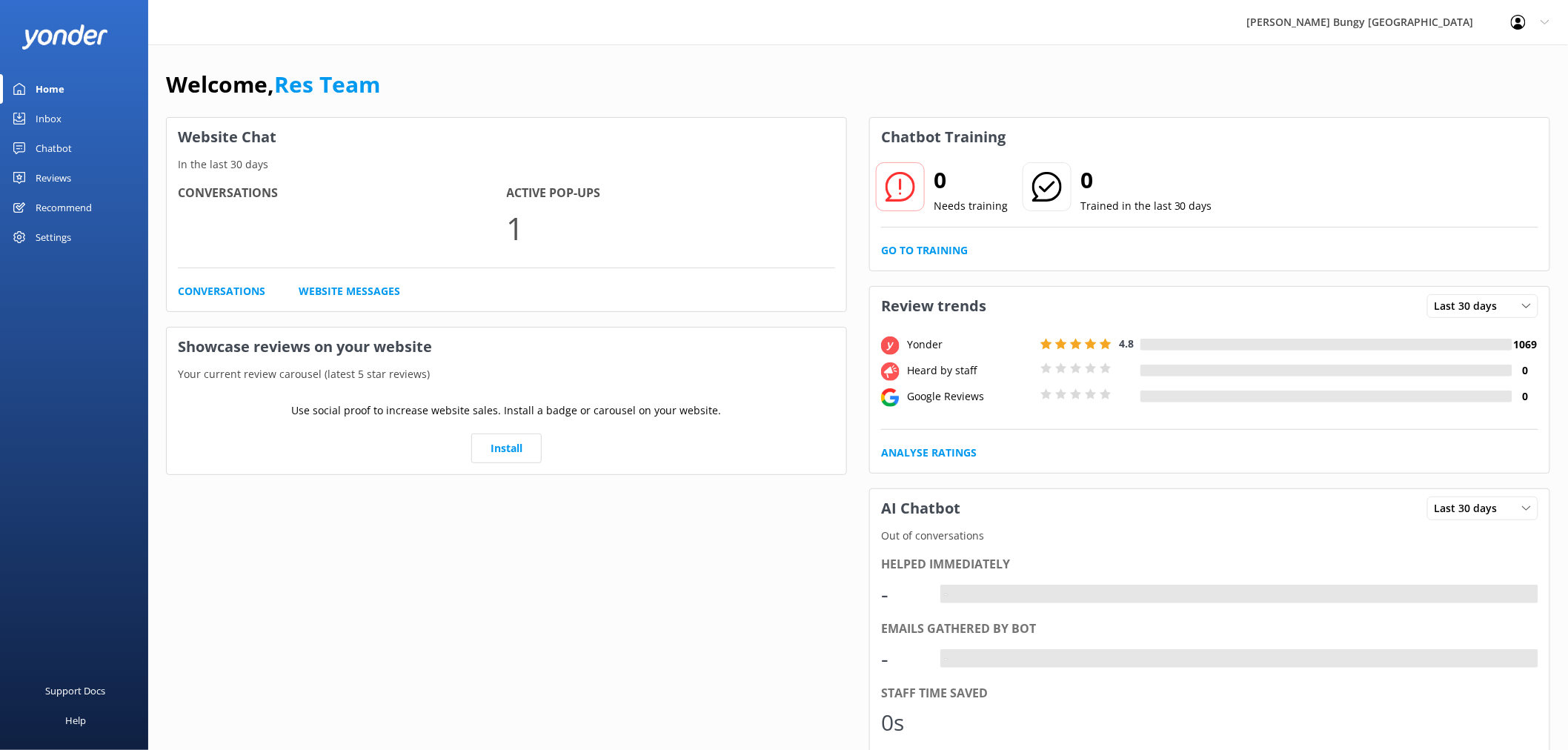
click at [78, 116] on link "Inbox" at bounding box center [74, 118] width 148 height 29
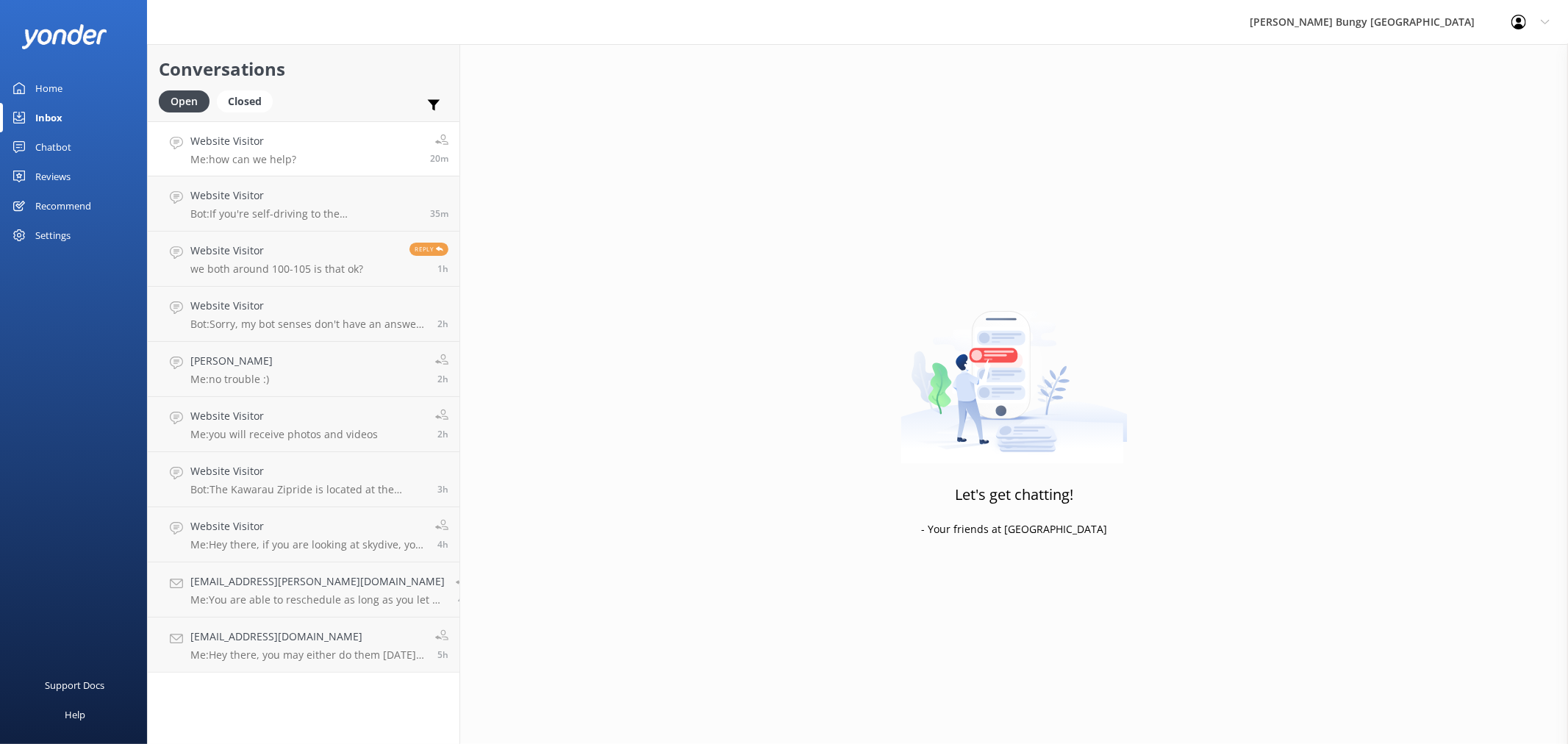
click at [342, 147] on link "Website Visitor Me: how can we help? 20m" at bounding box center [304, 149] width 312 height 55
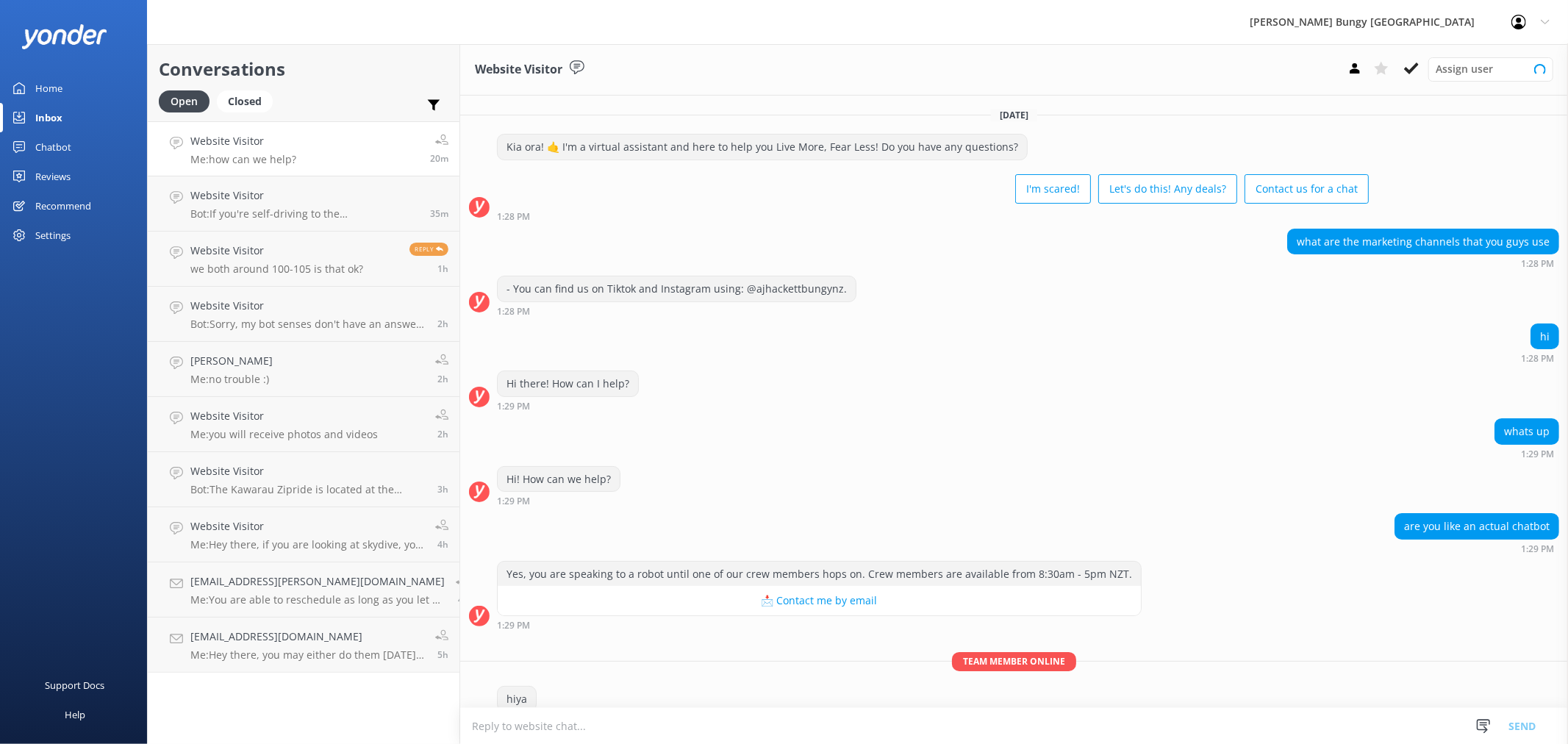
scroll to position [56, 0]
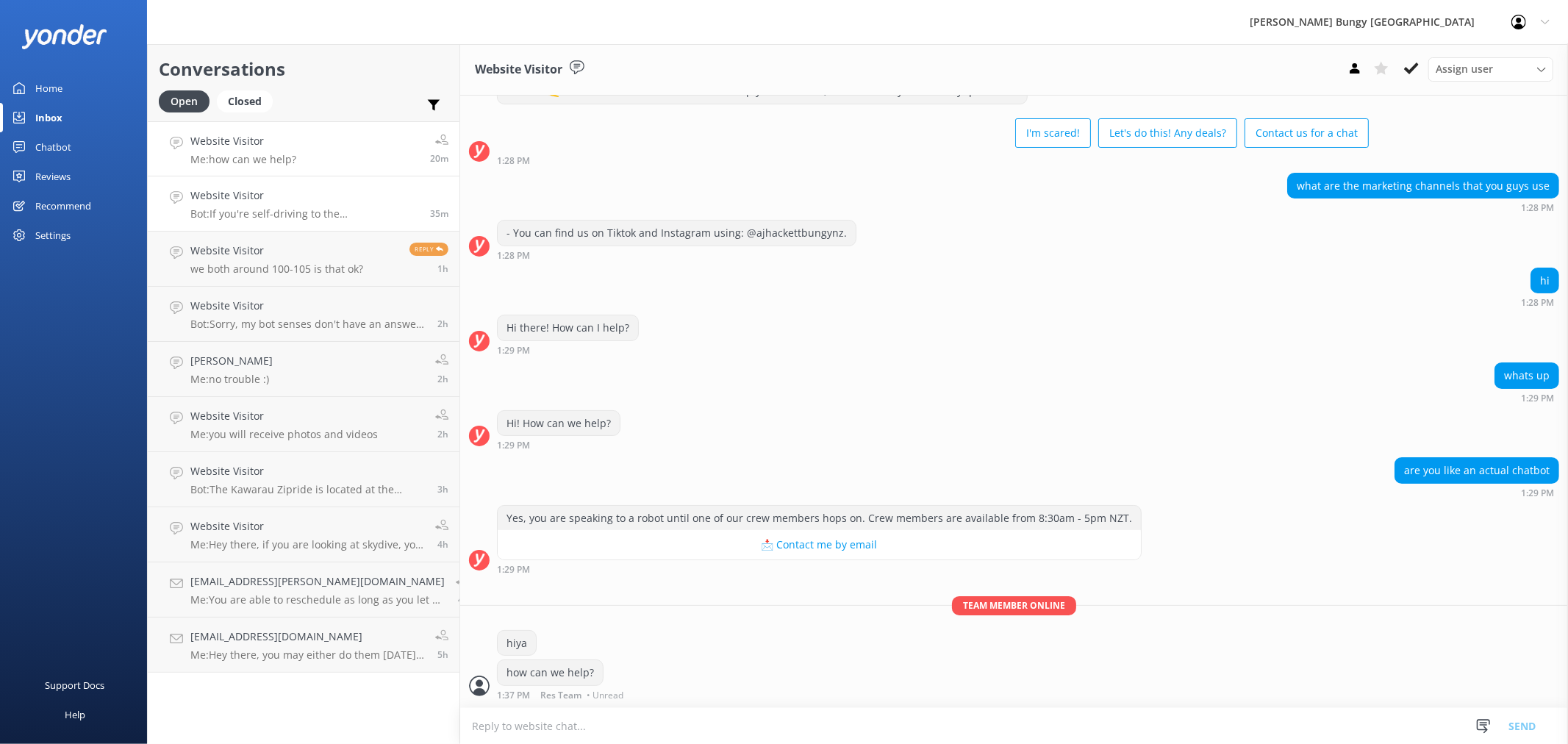
click at [337, 195] on h4 "Website Visitor" at bounding box center [305, 195] width 229 height 16
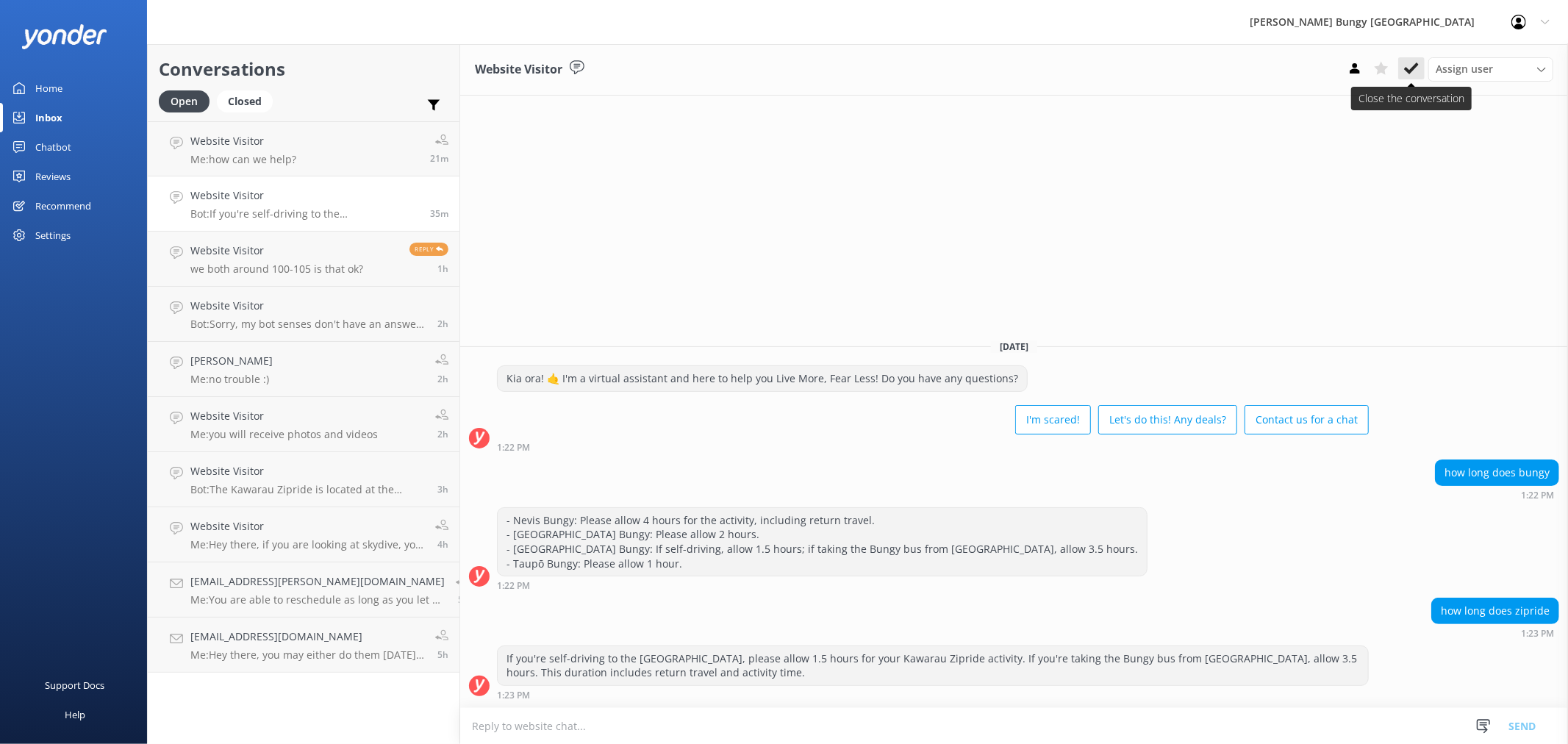
click at [1418, 69] on icon at bounding box center [1411, 69] width 15 height 15
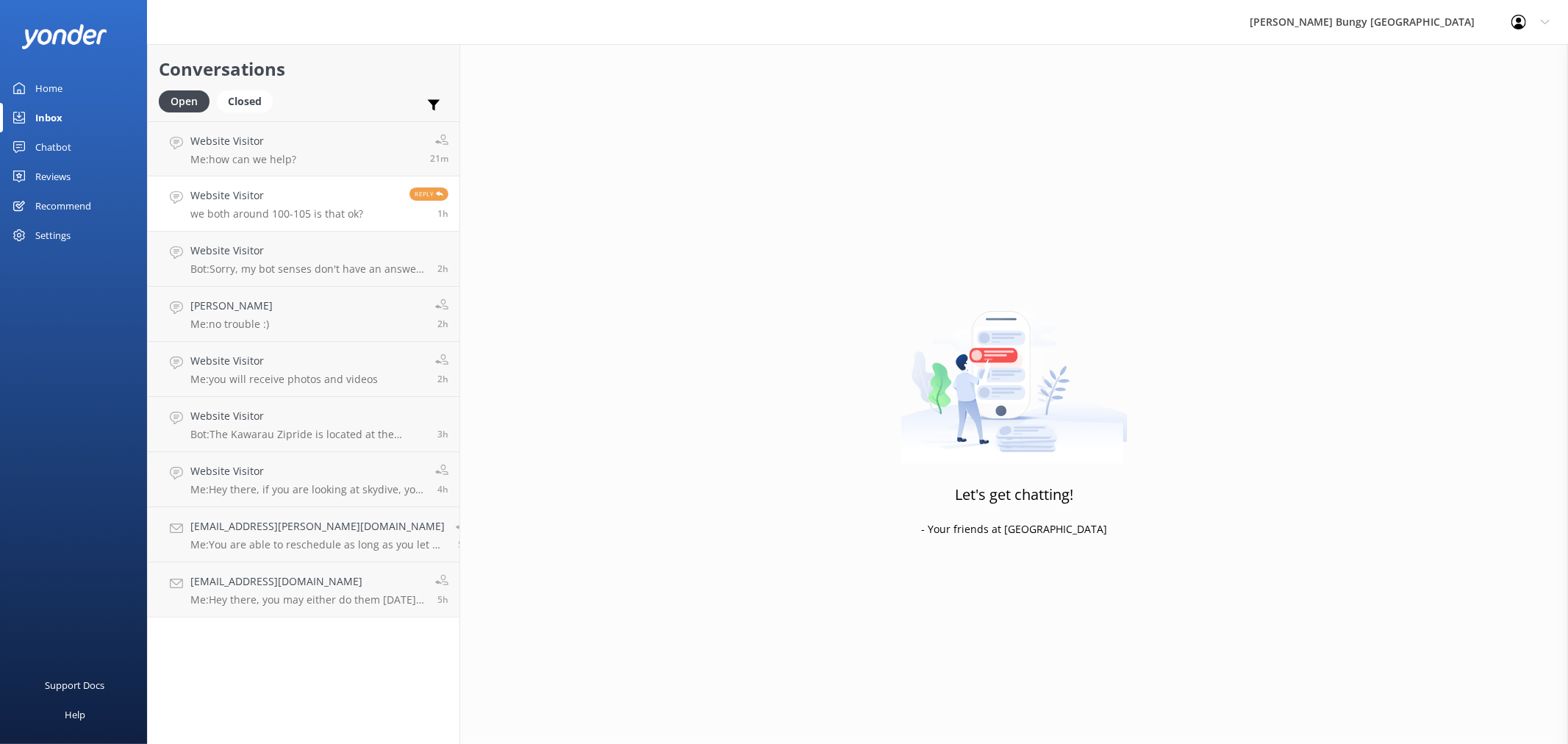
click at [398, 213] on div "Reply 1h" at bounding box center [423, 204] width 50 height 32
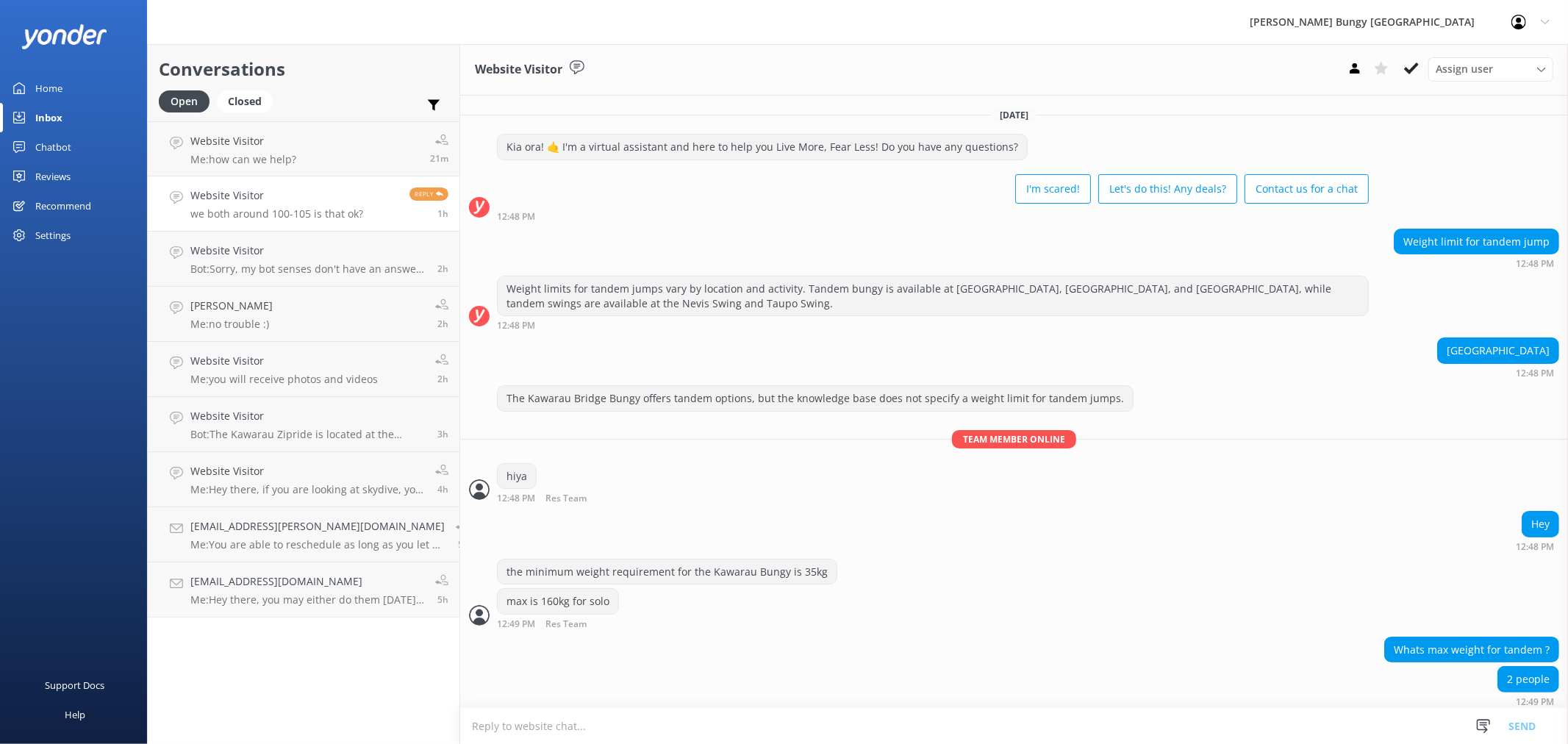
scroll to position [103, 0]
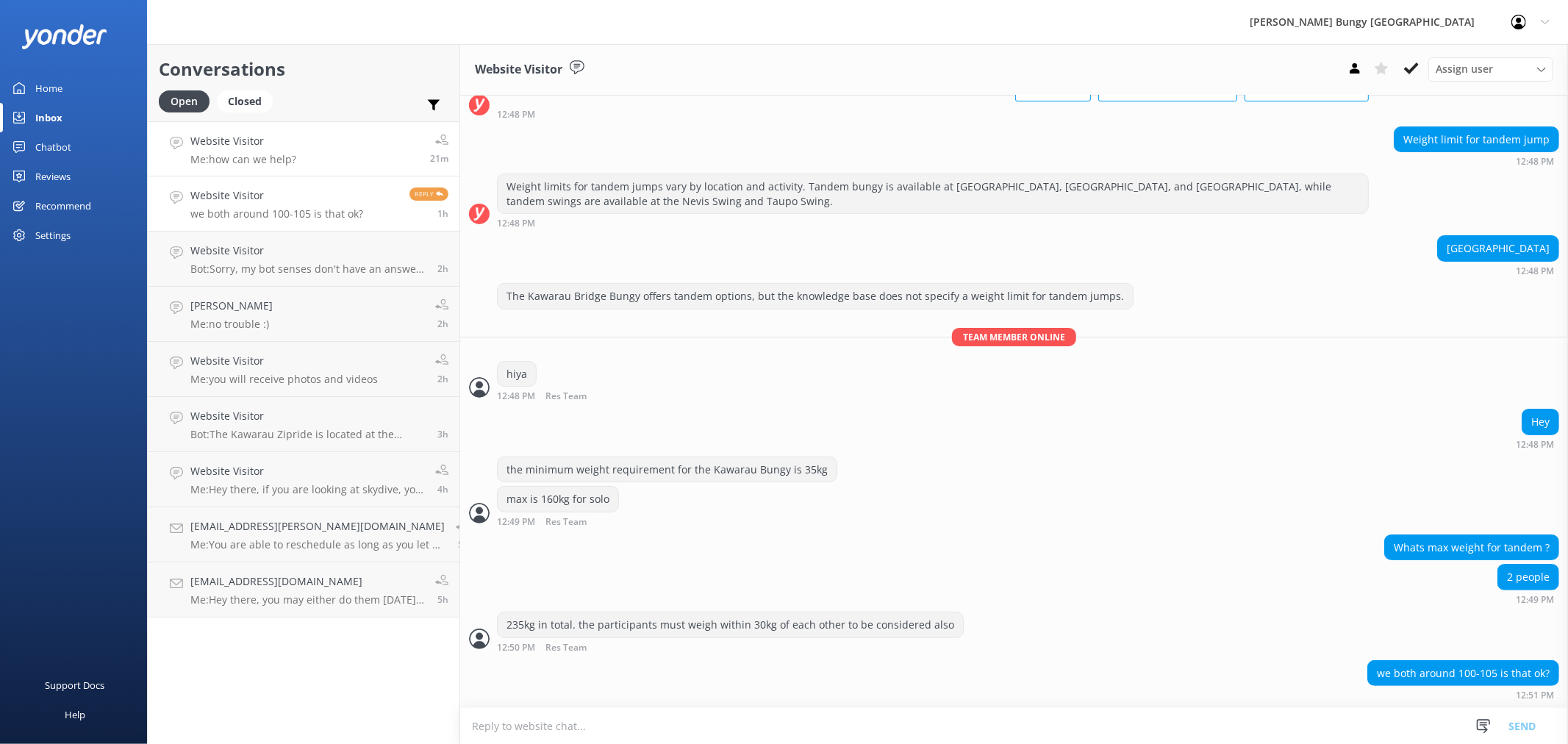
click at [394, 160] on link "Website Visitor Me: how can we help? 21m" at bounding box center [304, 149] width 312 height 55
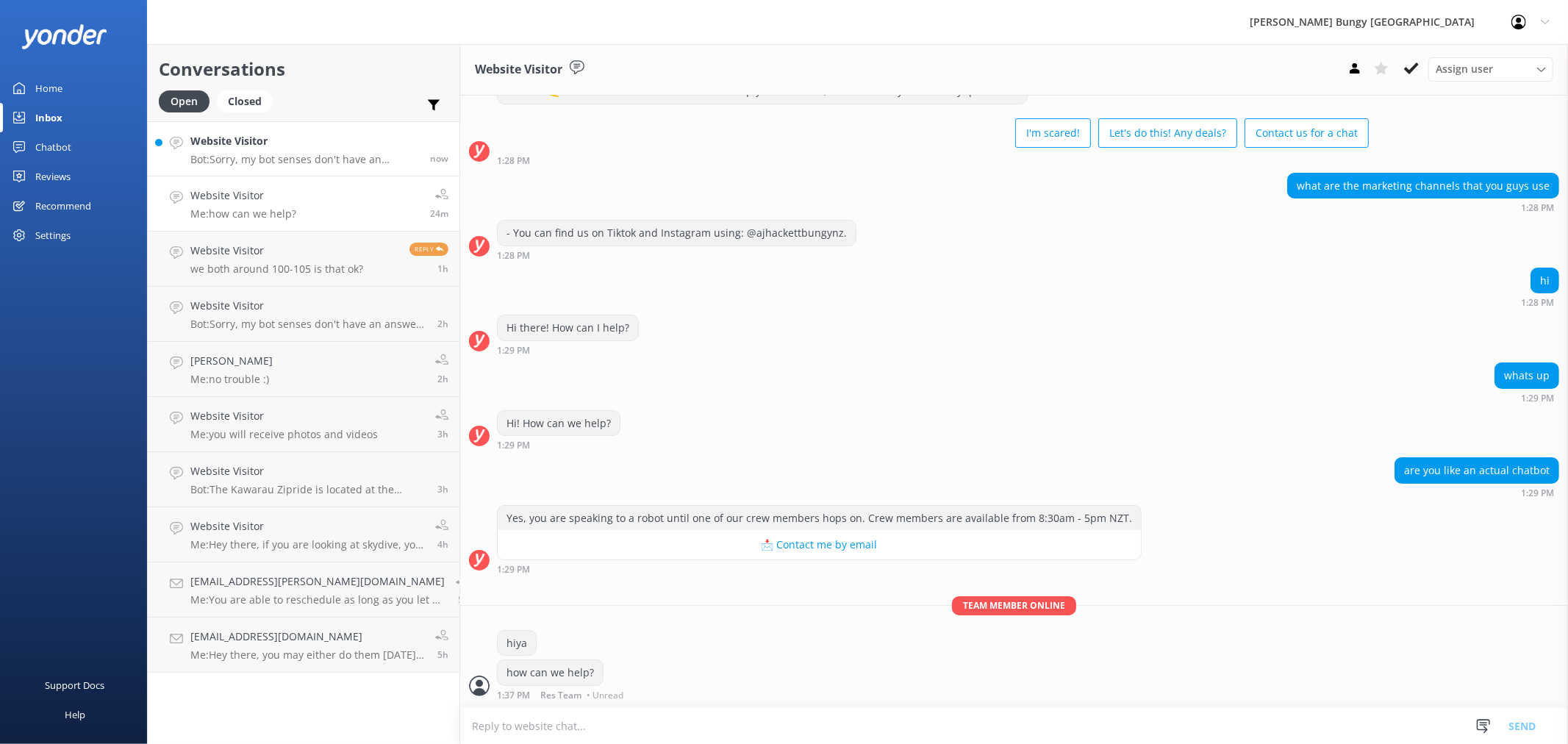
click at [372, 165] on p "Bot: Sorry, my bot senses don't have an answer for that, please try and rephras…" at bounding box center [305, 159] width 229 height 13
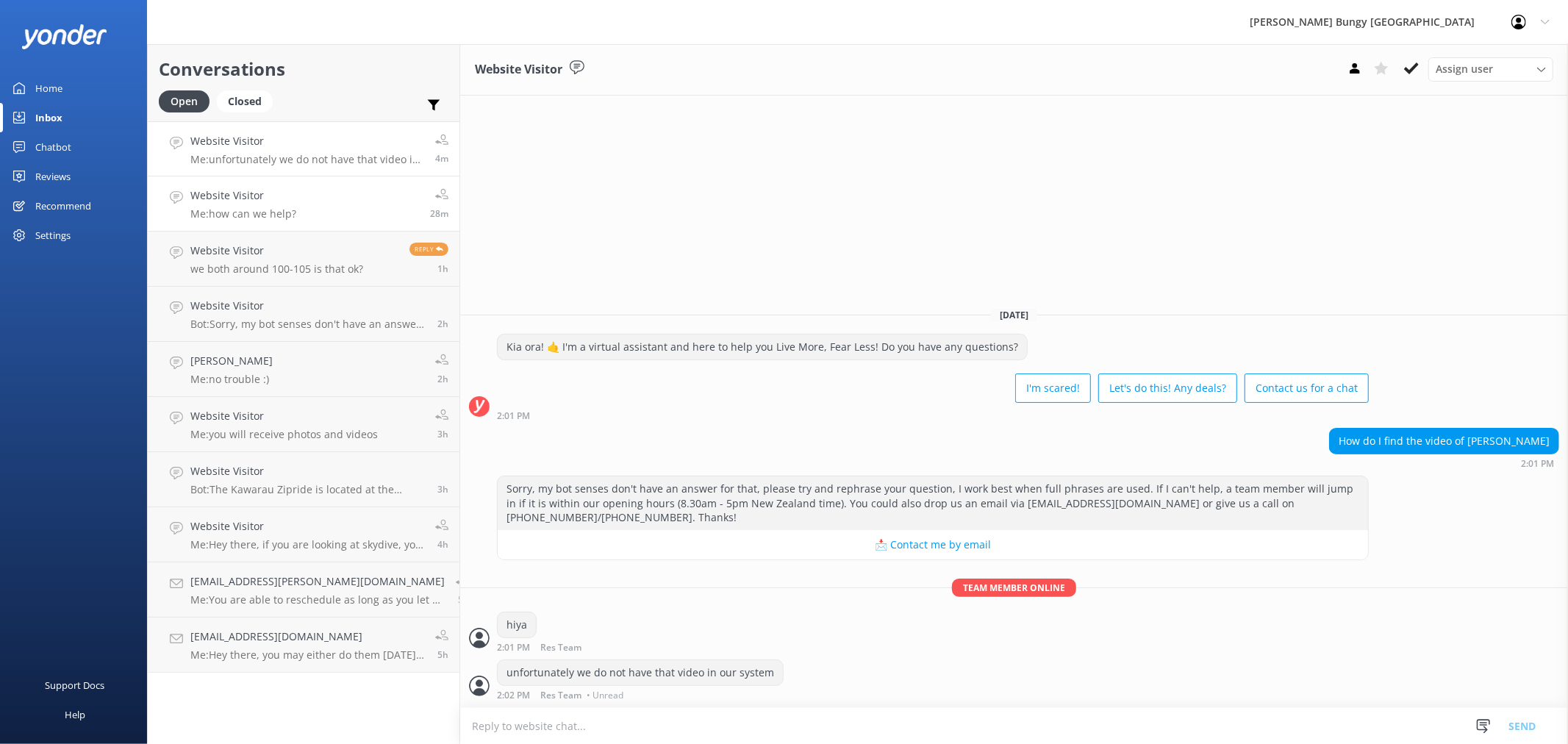
click at [309, 208] on link "Website Visitor Me: how can we help? 28m" at bounding box center [304, 204] width 312 height 55
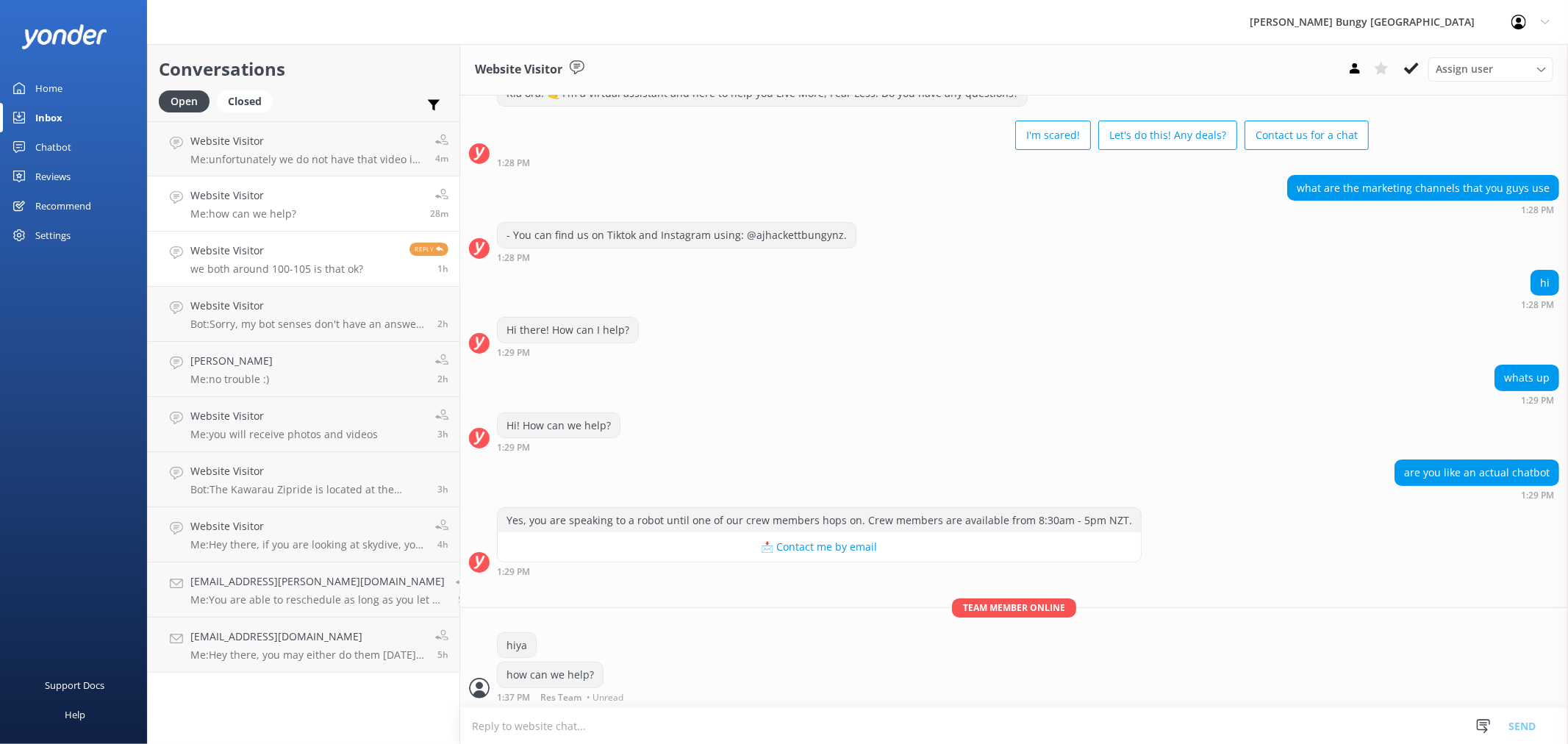
scroll to position [56, 0]
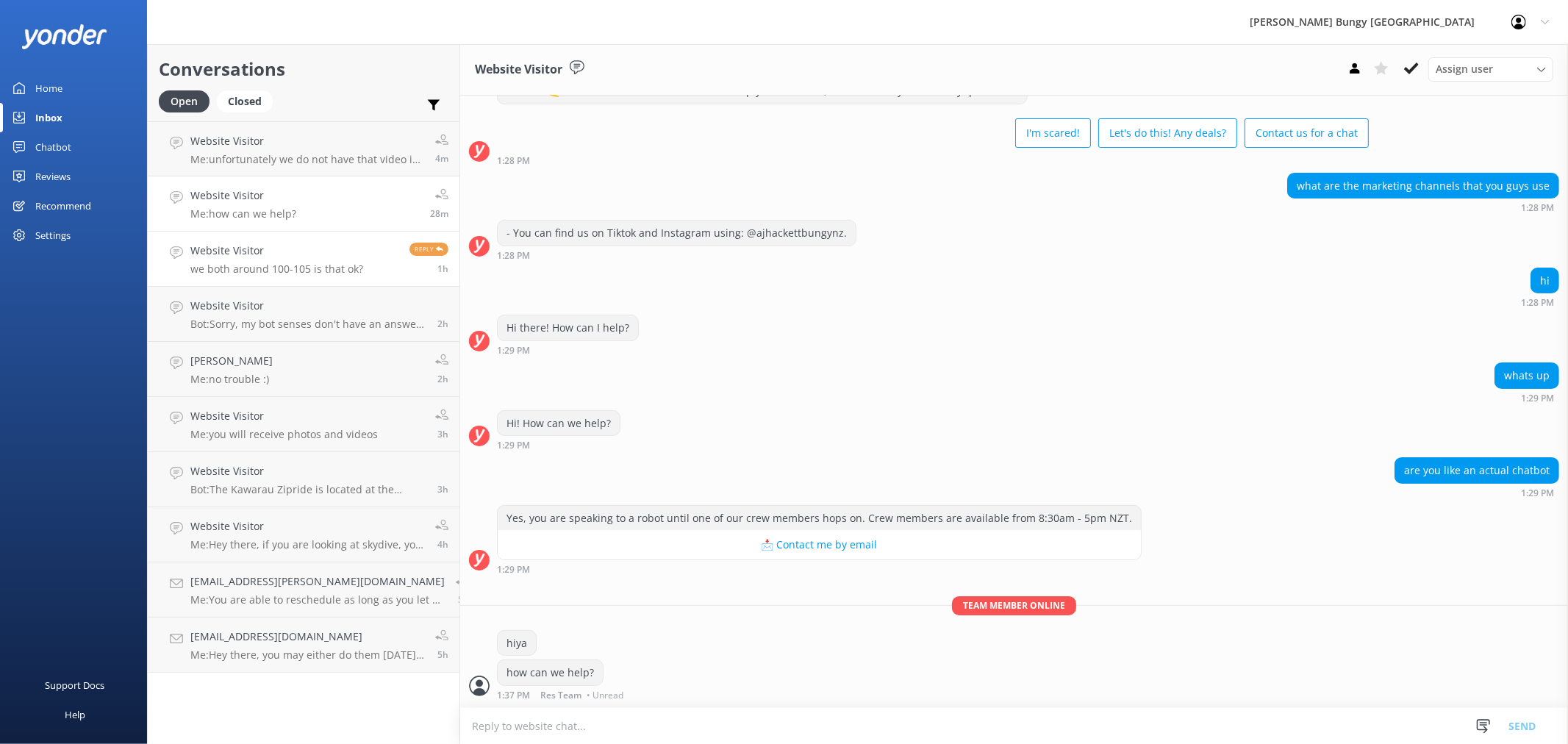
click at [295, 245] on h4 "Website Visitor" at bounding box center [277, 250] width 173 height 16
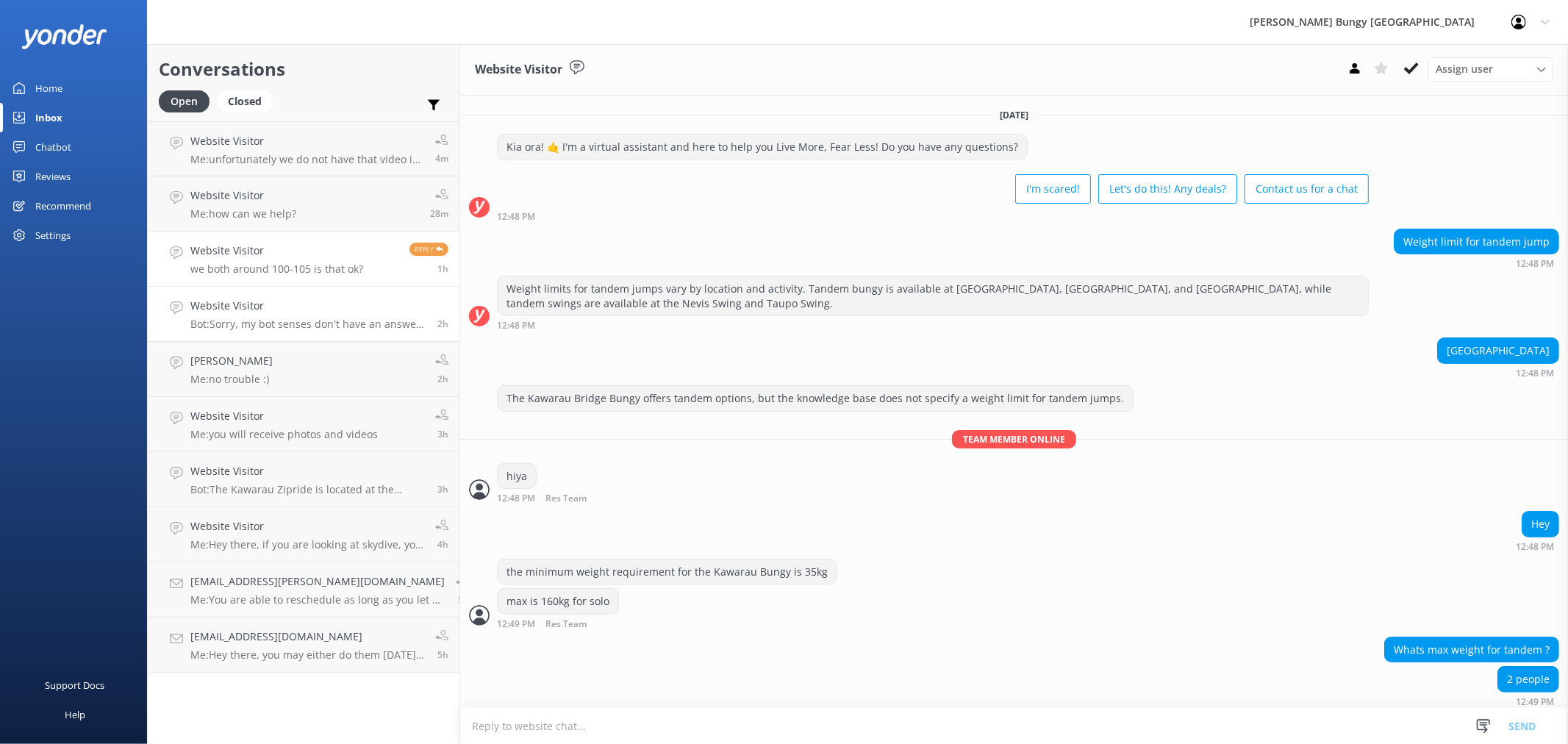
scroll to position [103, 0]
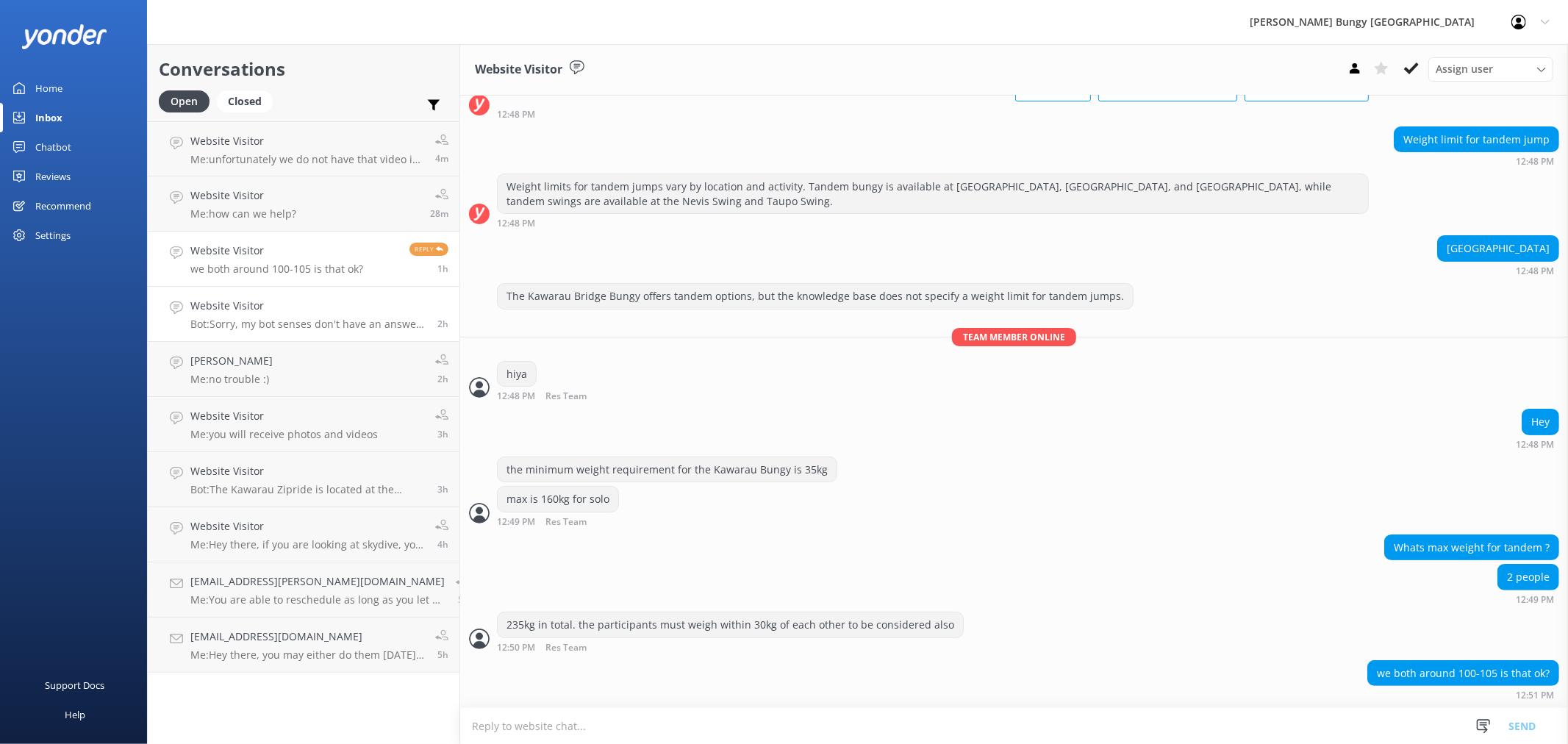
click at [321, 312] on h4 "Website Visitor" at bounding box center [309, 306] width 236 height 16
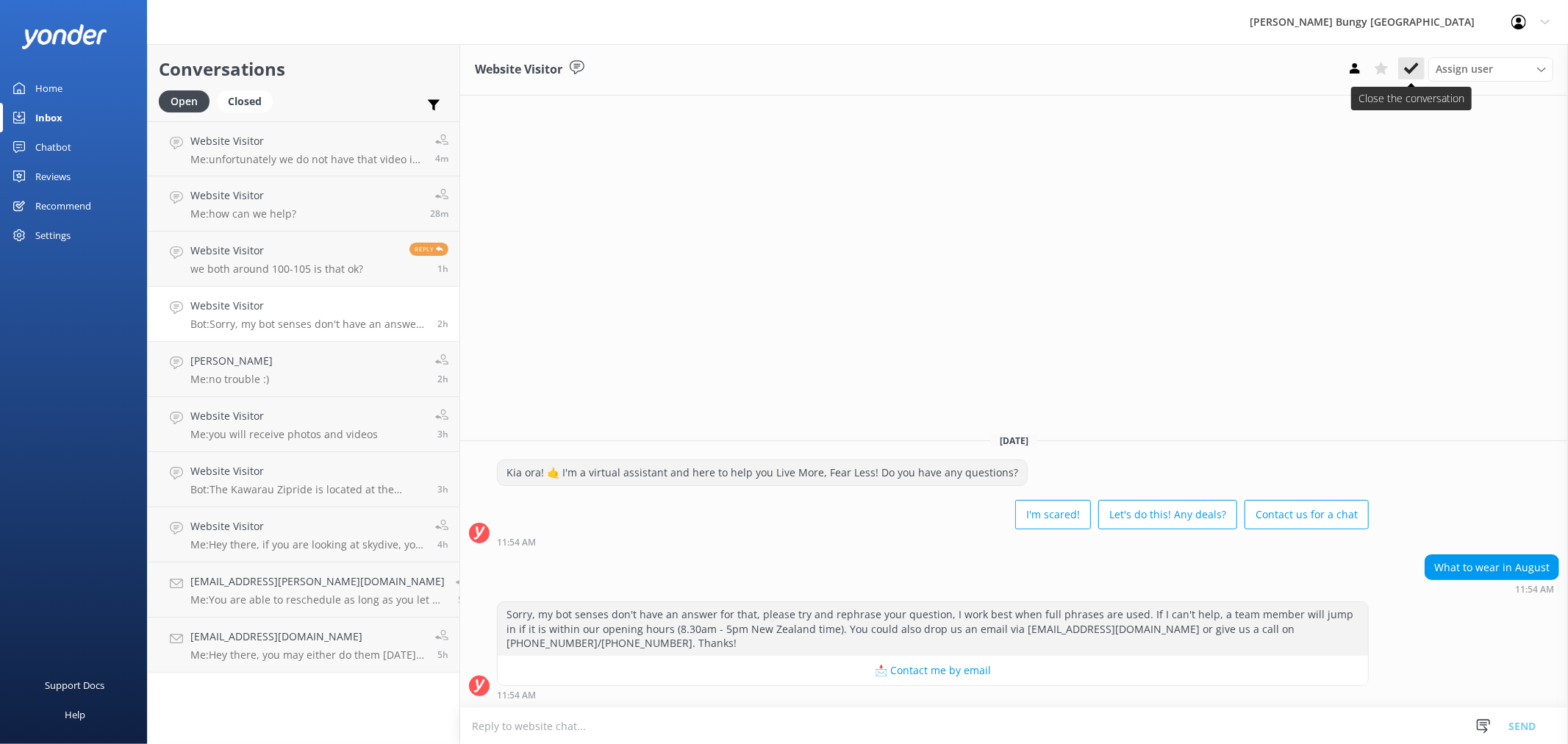
click at [1402, 68] on button at bounding box center [1411, 68] width 27 height 22
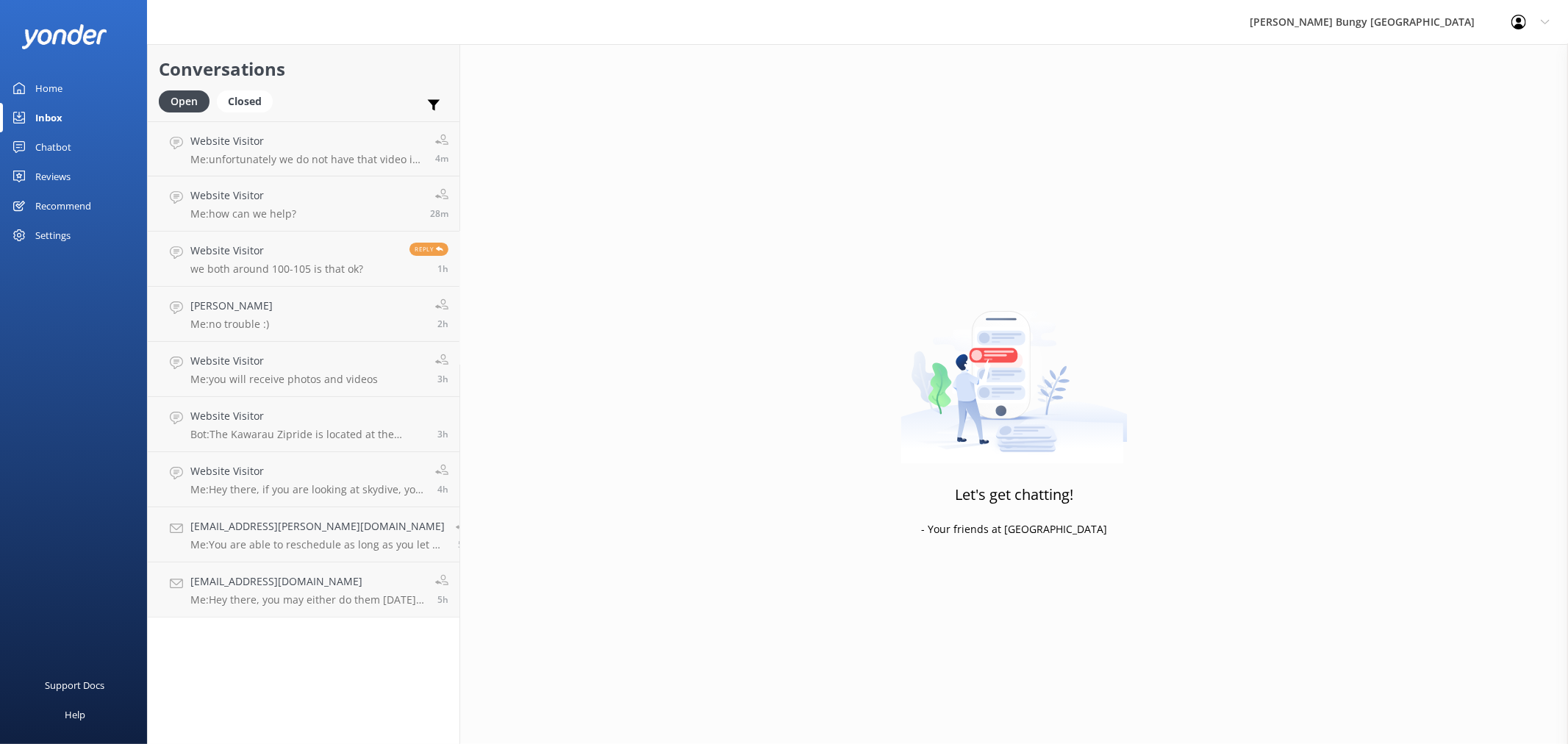
click at [282, 338] on link "[PERSON_NAME] Me: no trouble :) 2h" at bounding box center [304, 314] width 312 height 55
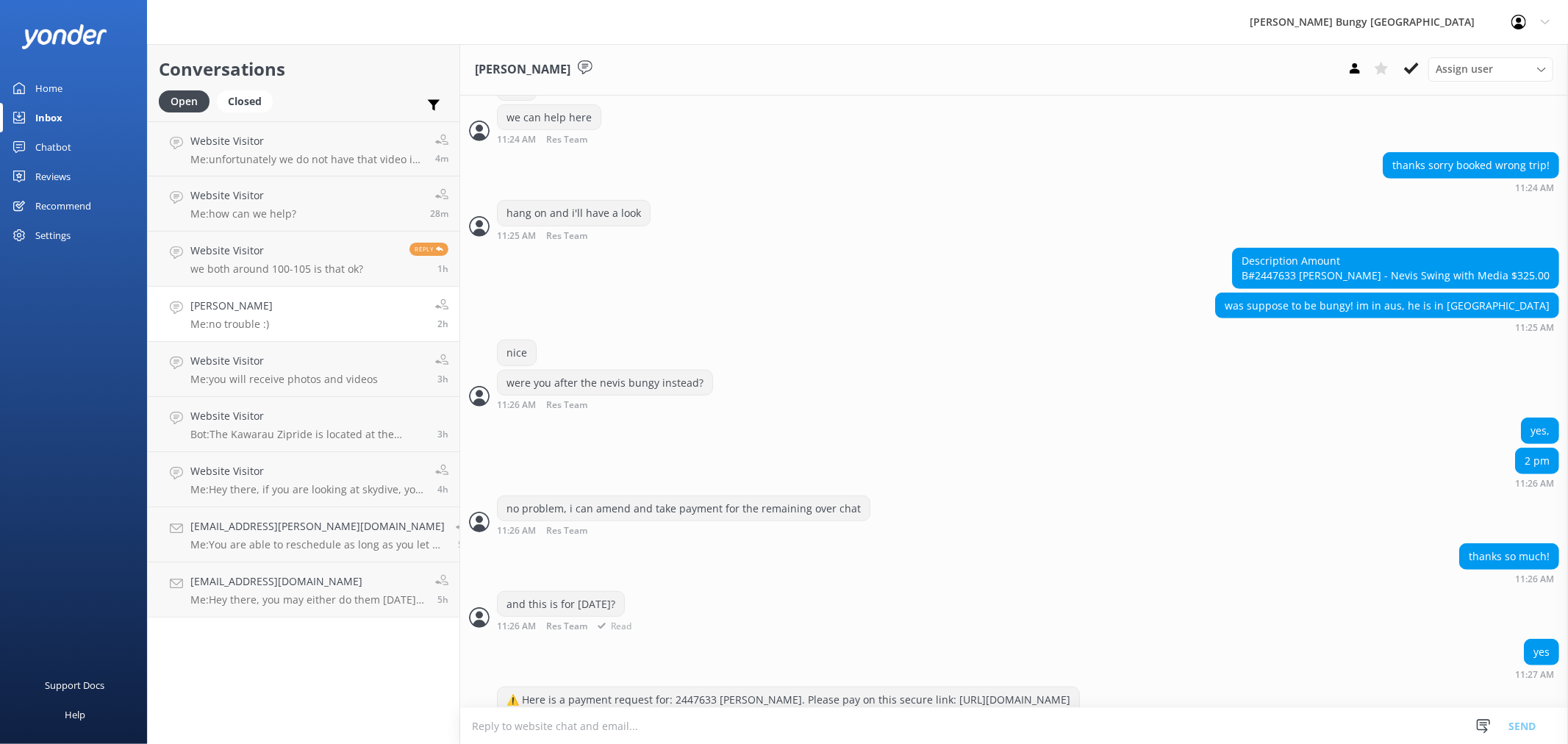
scroll to position [864, 0]
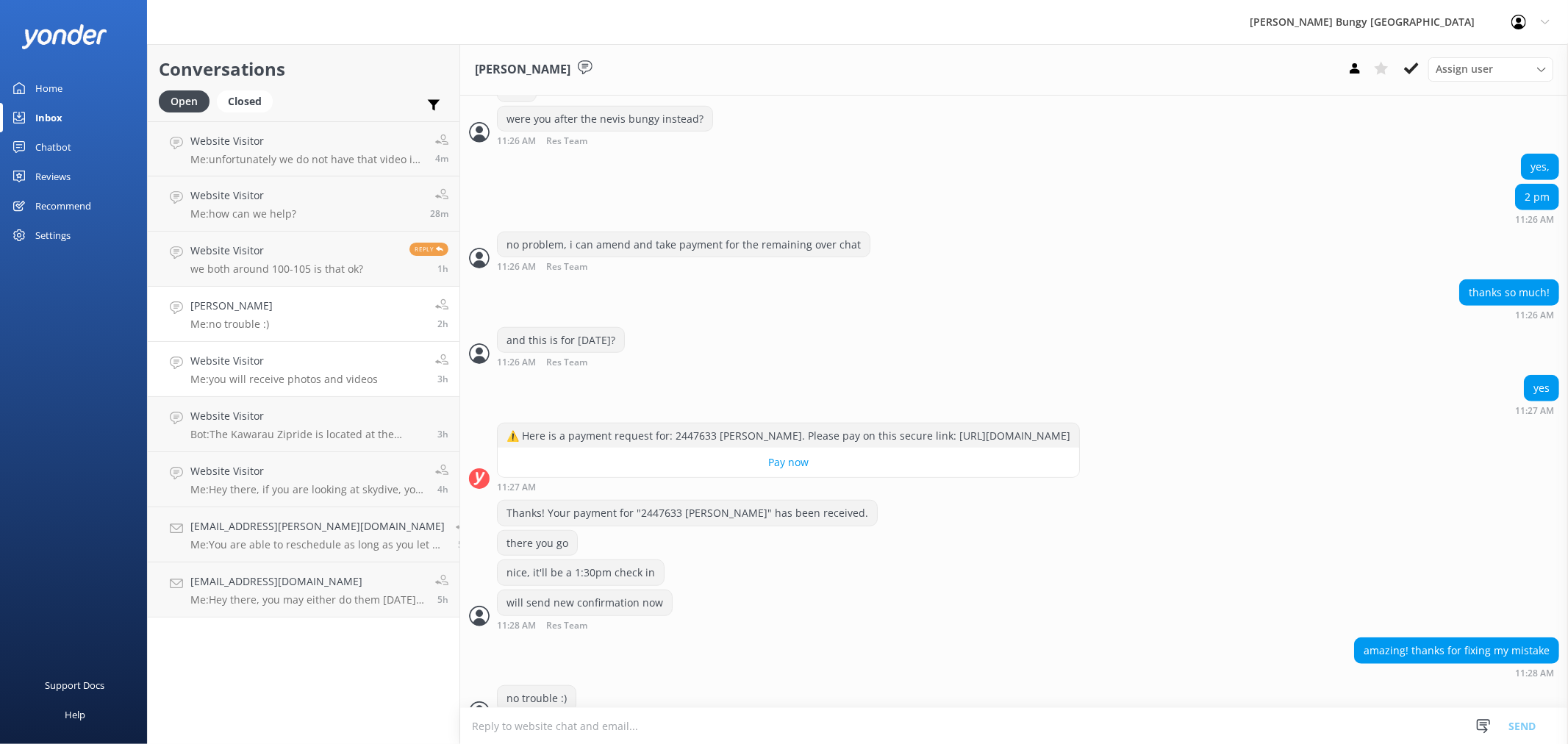
click at [358, 380] on p "Me: you will receive photos and videos" at bounding box center [284, 379] width 187 height 13
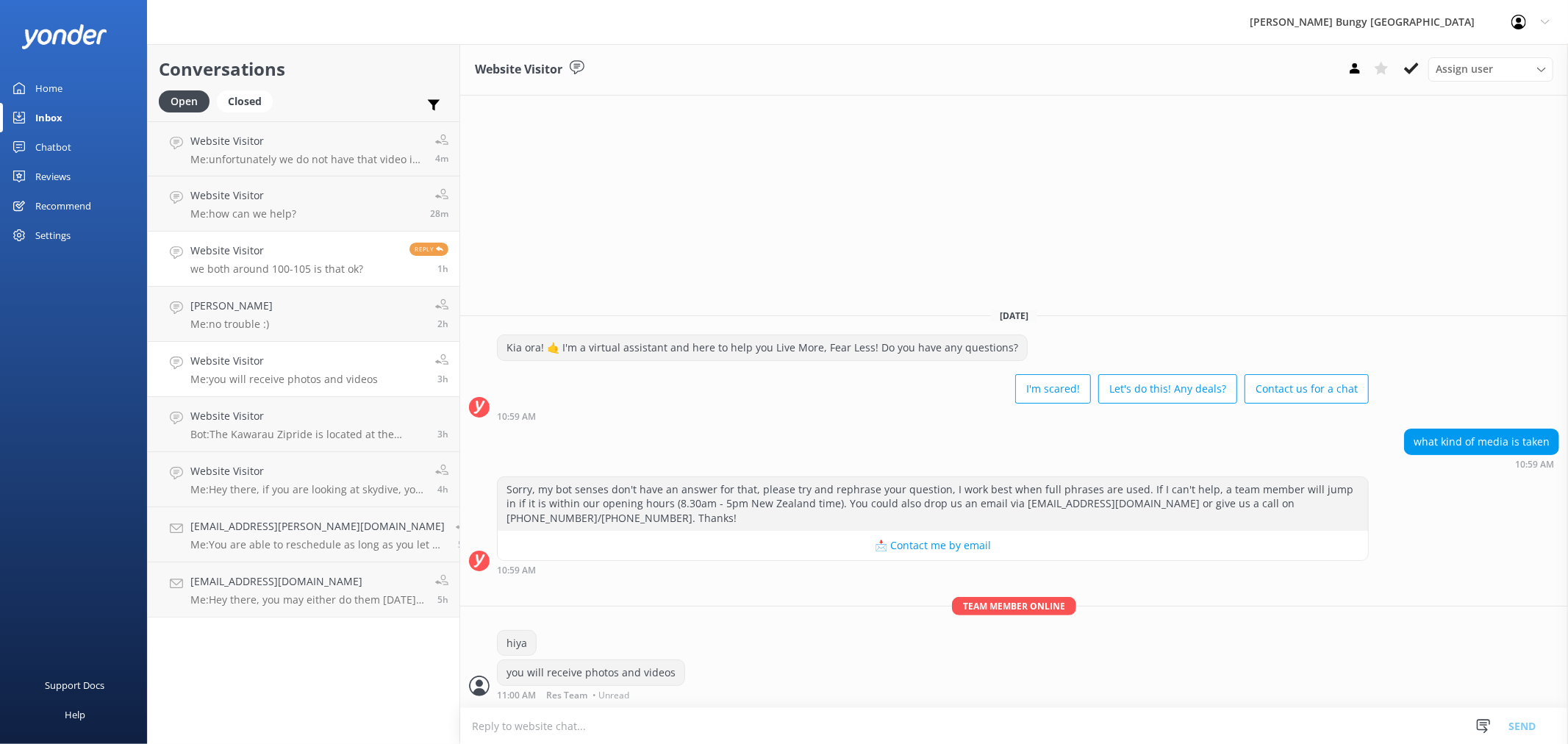
click at [363, 246] on link "Website Visitor we both around 100-105 is that ok? Reply 1h" at bounding box center [304, 259] width 312 height 55
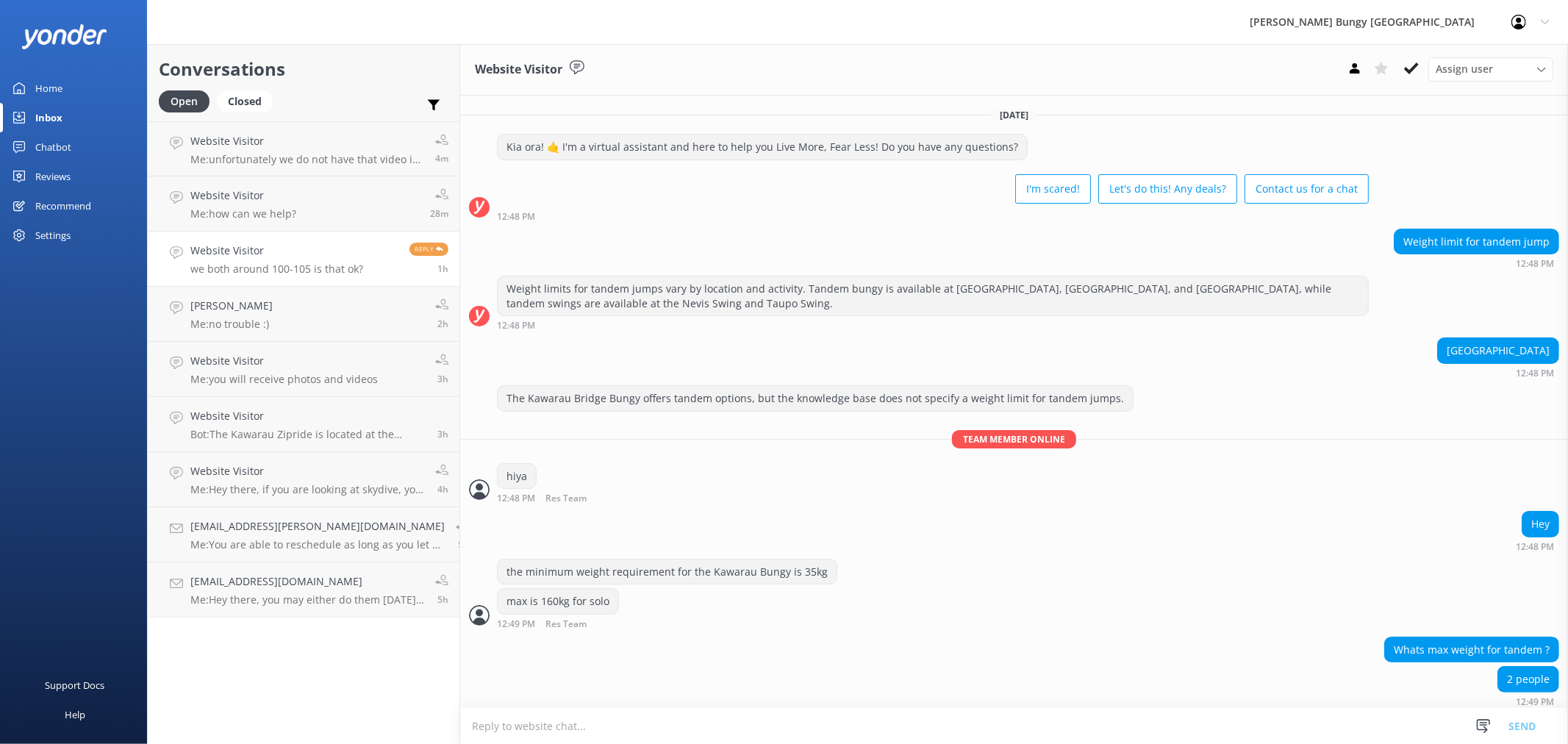
scroll to position [103, 0]
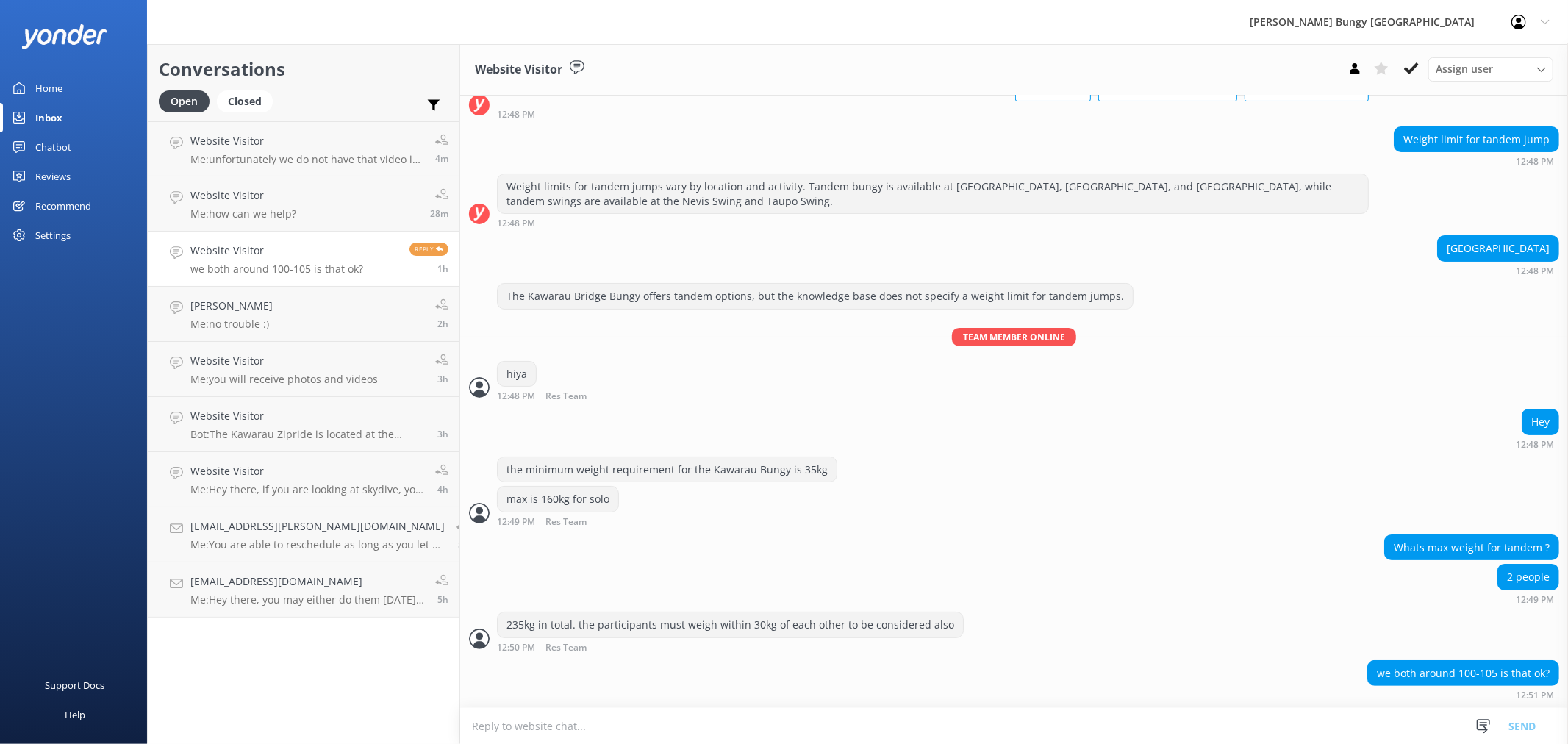
click at [934, 721] on textarea at bounding box center [1015, 725] width 1108 height 36
drag, startPoint x: 645, startPoint y: 620, endPoint x: 585, endPoint y: 618, distance: 60.0
click at [585, 618] on div "235kg in total. the participants must weigh within 30kg of each other to be con…" at bounding box center [730, 624] width 465 height 25
click at [846, 564] on div "2 people 12:49 PM" at bounding box center [1015, 584] width 1108 height 40
click at [298, 166] on p "Me: unfortunately we do not have that video in our system" at bounding box center [307, 159] width 233 height 13
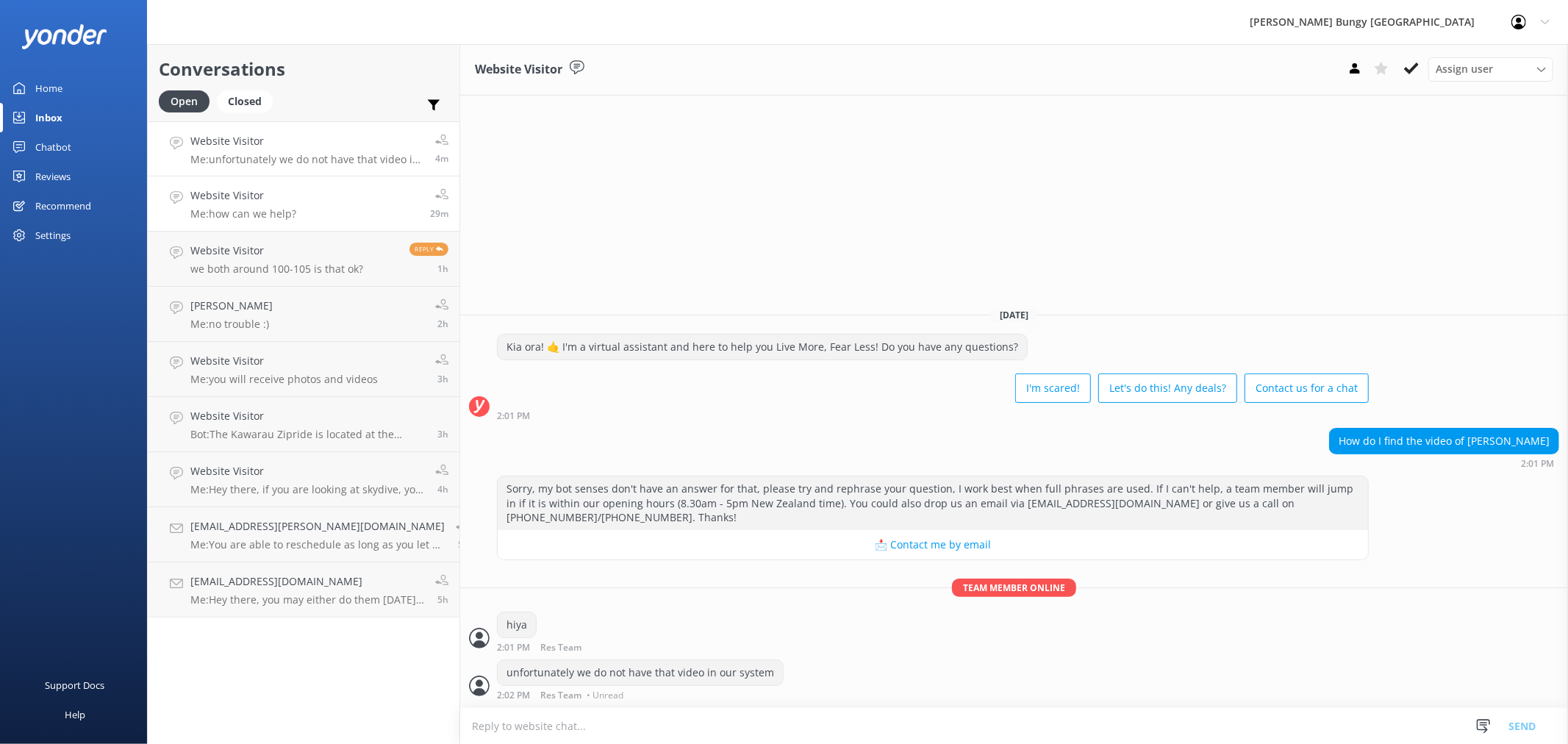
click at [284, 200] on h4 "Website Visitor" at bounding box center [243, 195] width 106 height 16
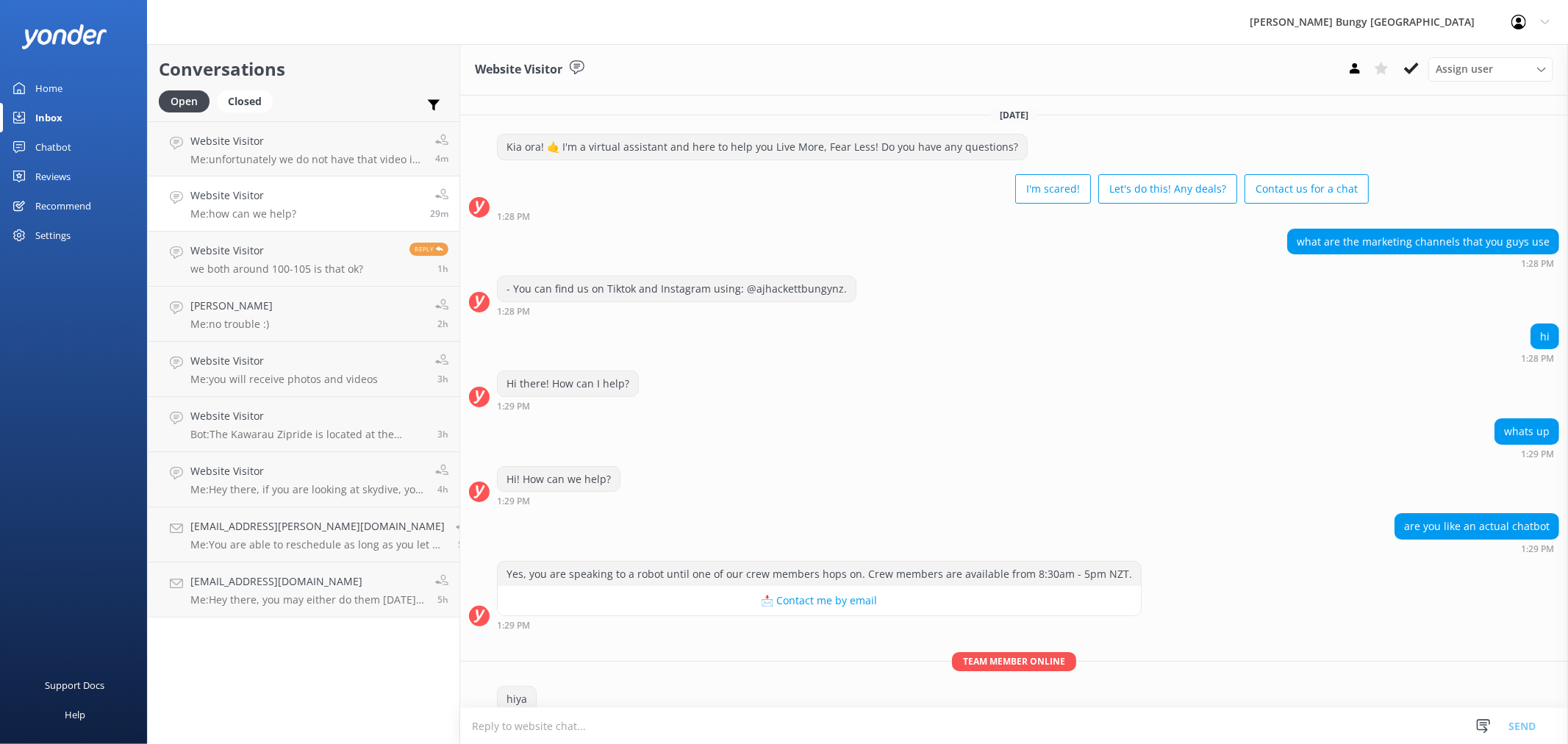
scroll to position [56, 0]
